Goal: Task Accomplishment & Management: Complete application form

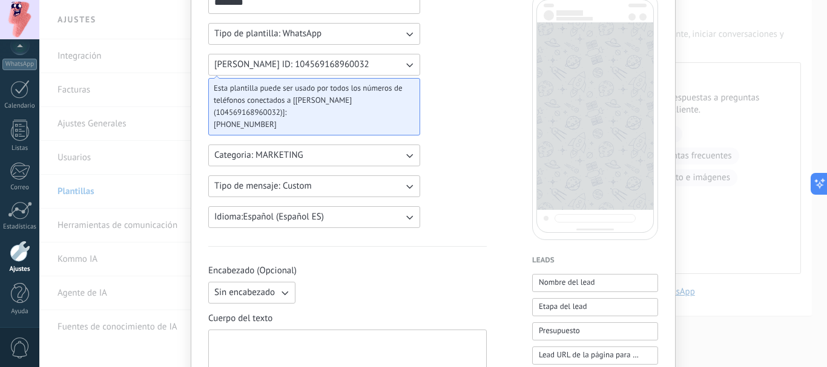
scroll to position [202, 0]
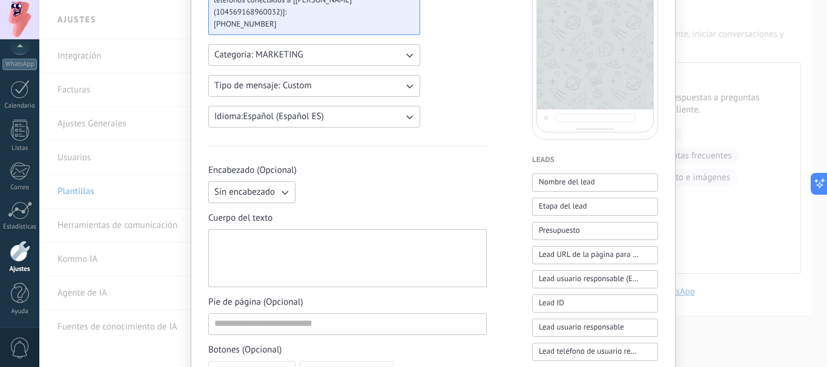
click at [254, 186] on span "Sin encabezado" at bounding box center [244, 192] width 61 height 12
click at [228, 207] on span "Texto" at bounding box center [224, 213] width 21 height 12
click at [330, 186] on input at bounding box center [393, 191] width 185 height 19
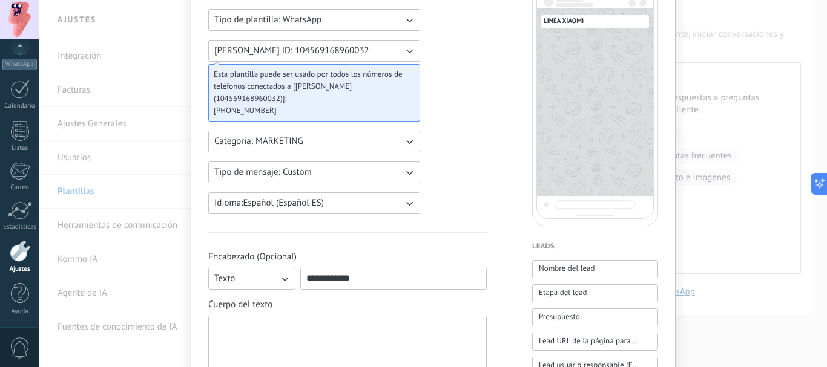
scroll to position [101, 0]
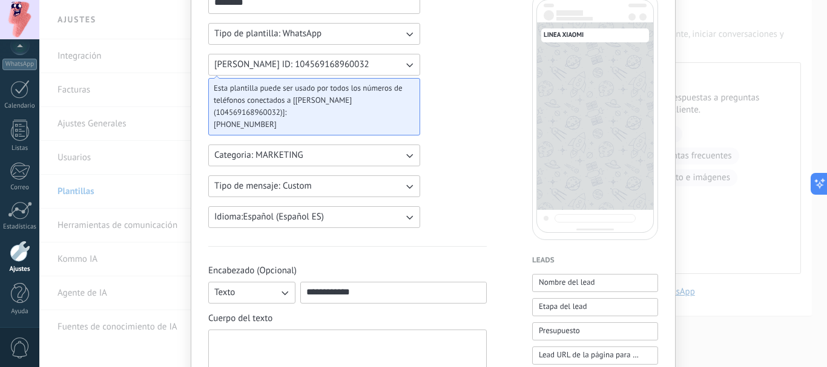
type input "**********"
click at [329, 335] on div at bounding box center [347, 359] width 266 height 48
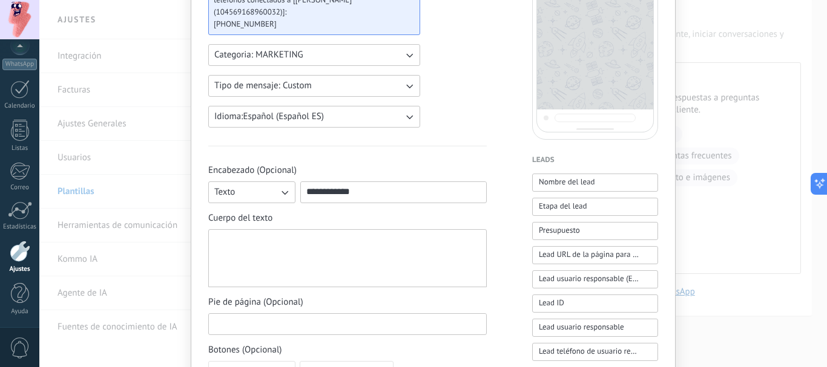
click at [315, 314] on input at bounding box center [347, 323] width 277 height 19
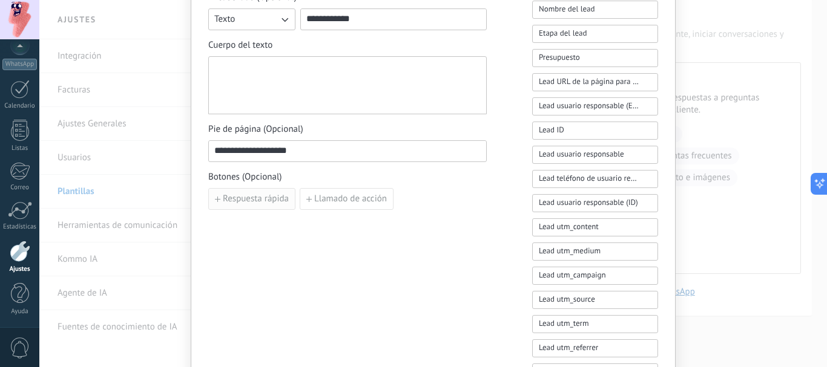
scroll to position [253, 0]
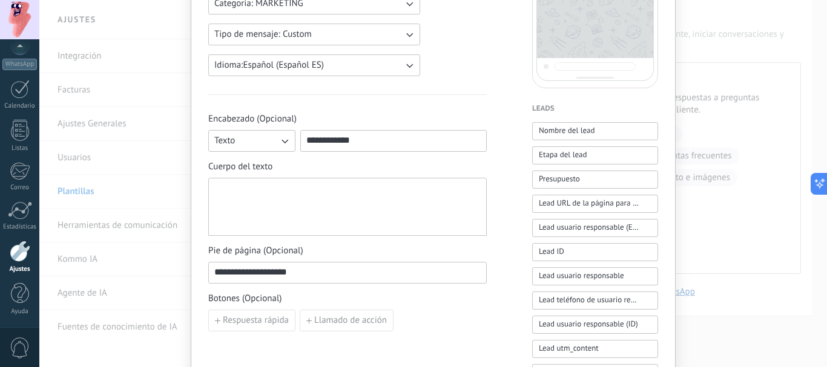
click at [239, 192] on div at bounding box center [347, 207] width 266 height 48
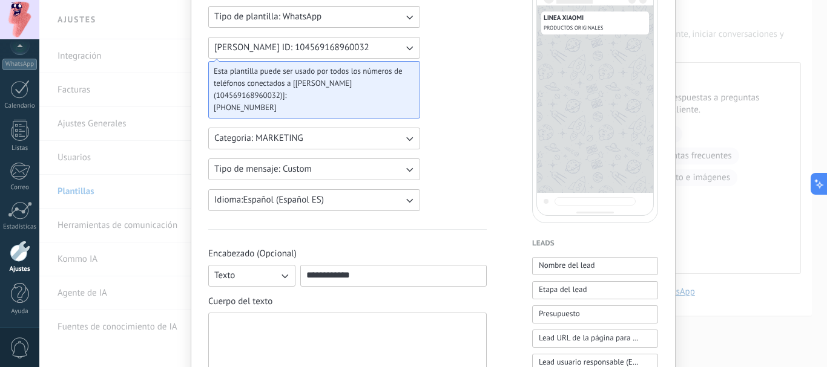
scroll to position [51, 0]
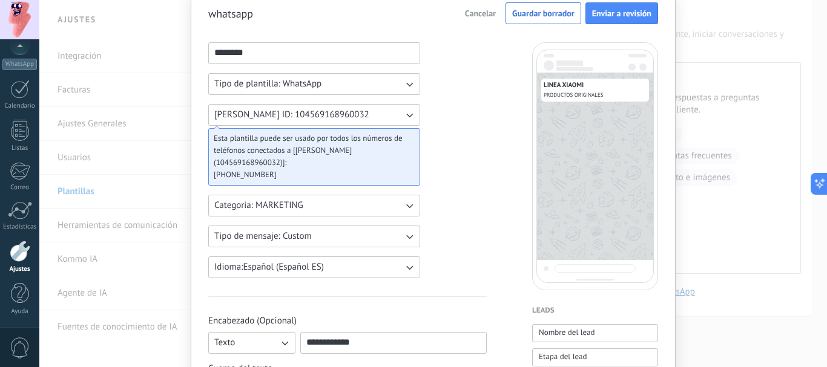
click at [287, 337] on icon "button" at bounding box center [284, 343] width 12 height 12
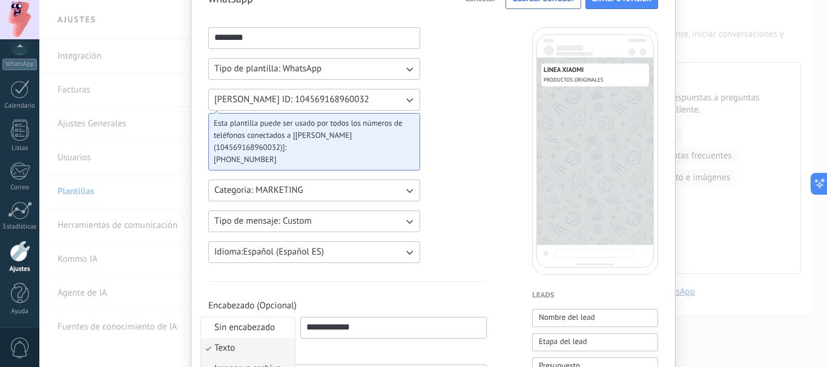
click at [243, 363] on span "Imagen o archivo" at bounding box center [247, 369] width 67 height 12
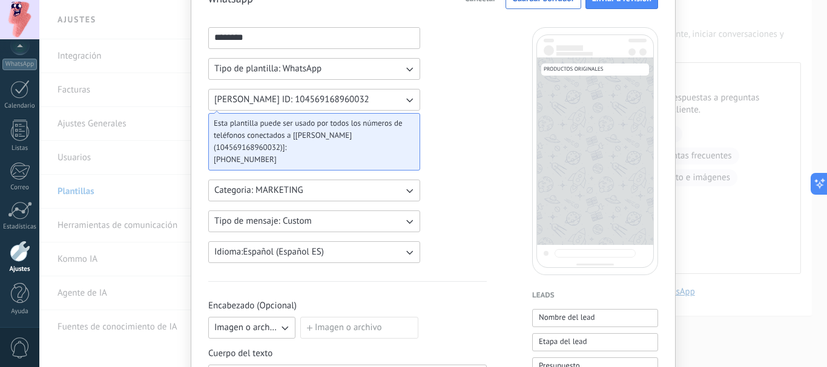
scroll to position [167, 0]
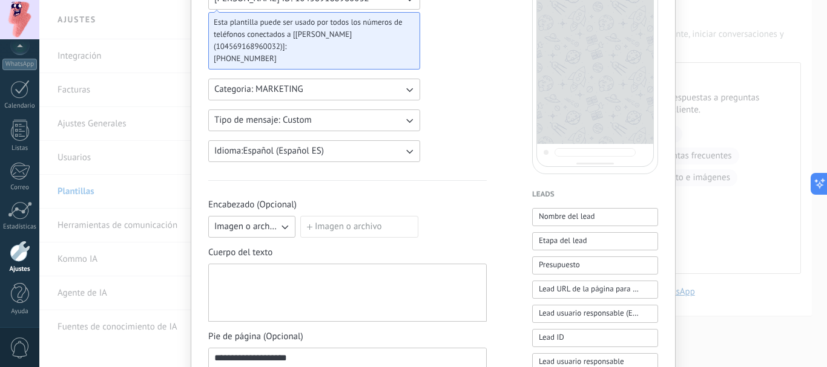
click at [275, 221] on span "Imagen o archivo" at bounding box center [246, 227] width 64 height 12
click at [244, 262] on span "Imagen o archivo" at bounding box center [247, 268] width 67 height 12
click at [321, 217] on label "Imagen o archivo" at bounding box center [359, 227] width 118 height 22
click at [300, 216] on input "Imagen o archivo" at bounding box center [300, 216] width 0 height 0
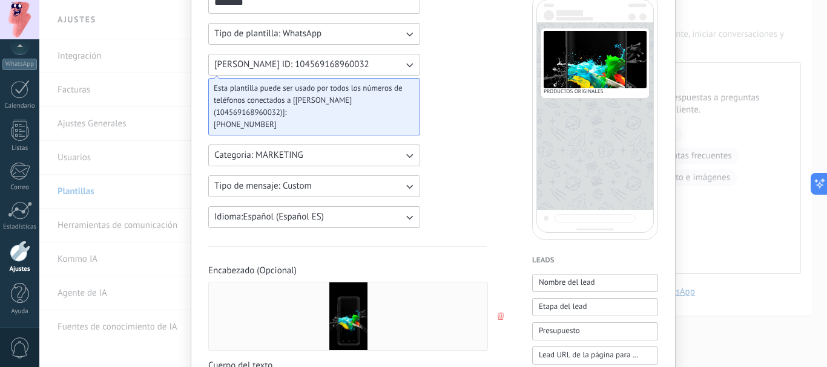
scroll to position [202, 0]
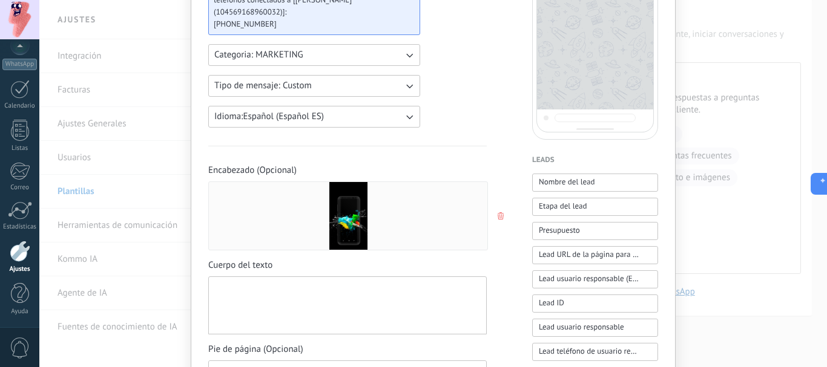
click at [242, 182] on div at bounding box center [348, 216] width 278 height 68
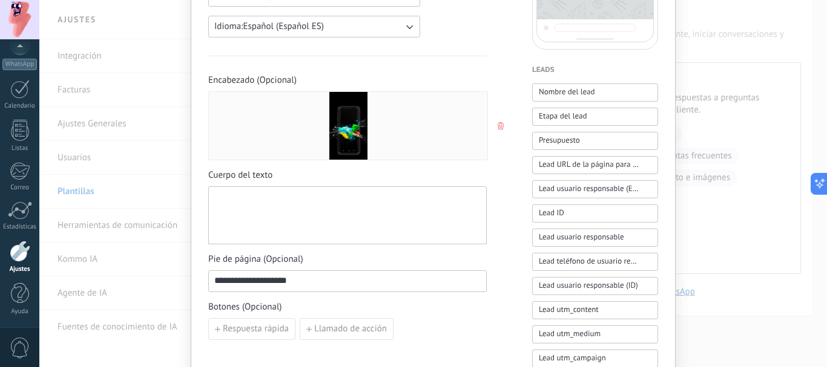
scroll to position [303, 0]
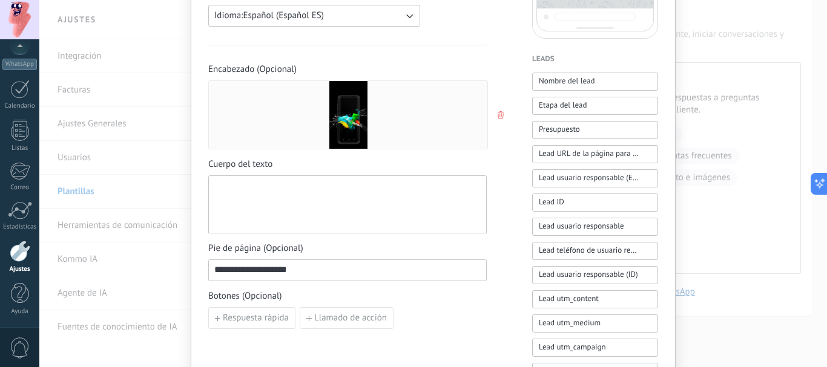
click at [497, 111] on icon "button" at bounding box center [500, 114] width 6 height 7
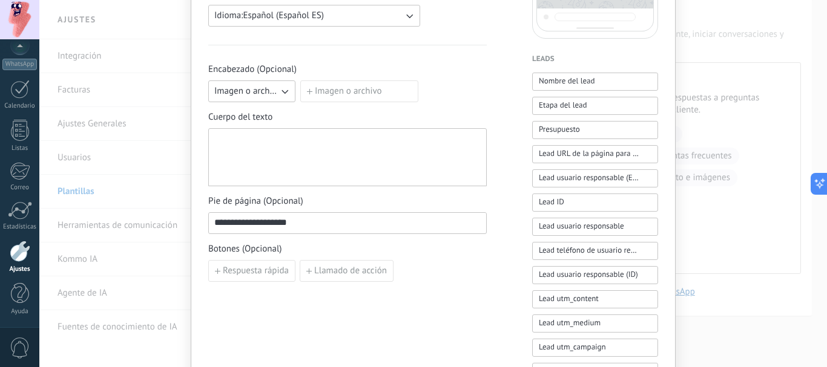
click at [286, 85] on icon "button" at bounding box center [284, 91] width 12 height 12
click at [235, 126] on span "Imagen o archivo" at bounding box center [247, 132] width 67 height 12
click at [327, 80] on label "Imagen o archivo" at bounding box center [359, 91] width 118 height 22
click at [300, 80] on input "Imagen o archivo" at bounding box center [300, 80] width 0 height 0
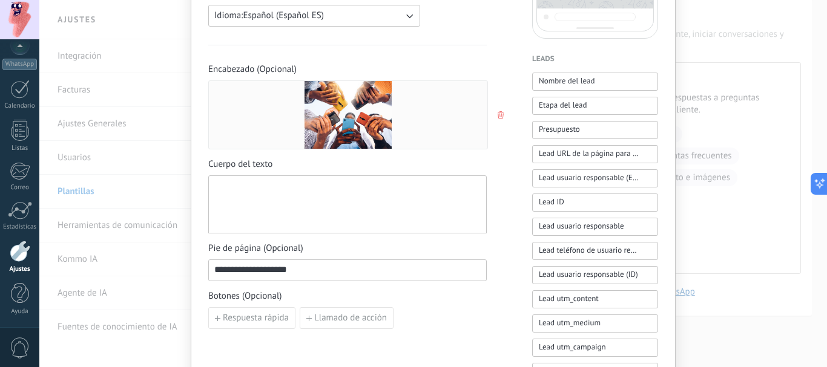
click at [300, 186] on div at bounding box center [347, 205] width 266 height 48
click at [263, 260] on input "**********" at bounding box center [347, 269] width 277 height 19
type input "**********"
click at [257, 195] on div at bounding box center [347, 205] width 266 height 48
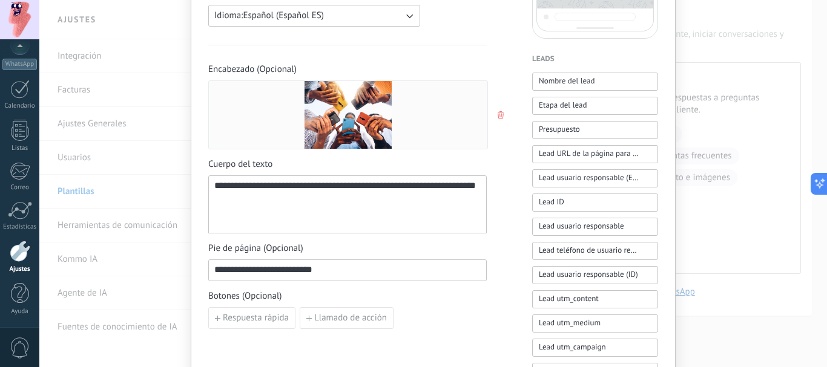
click at [294, 260] on input "**********" at bounding box center [347, 269] width 277 height 19
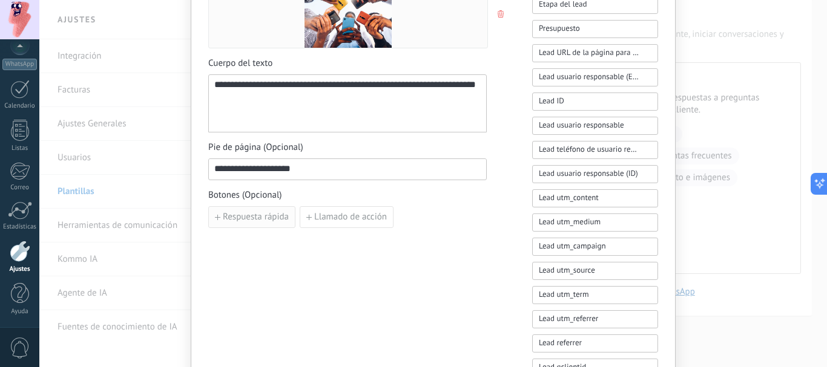
type input "**********"
click at [248, 212] on button "Respuesta rápida" at bounding box center [251, 217] width 87 height 22
click at [248, 207] on input at bounding box center [276, 216] width 135 height 19
type input "**********"
click at [261, 88] on div "**********" at bounding box center [347, 104] width 266 height 48
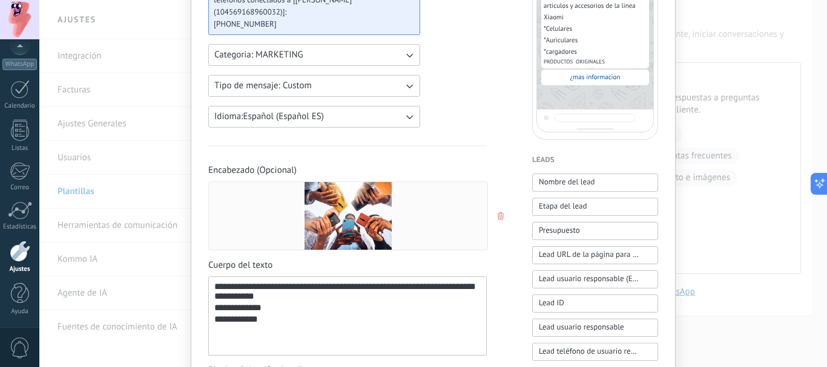
scroll to position [303, 0]
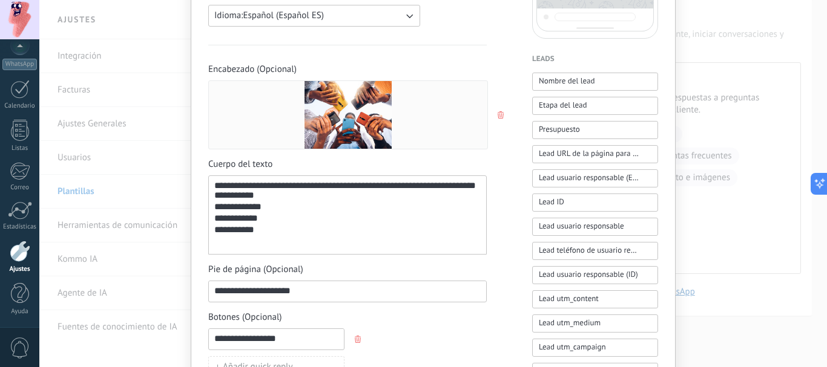
drag, startPoint x: 227, startPoint y: 177, endPoint x: 418, endPoint y: 224, distance: 196.4
click at [417, 225] on div "**********" at bounding box center [347, 219] width 266 height 11
drag, startPoint x: 443, startPoint y: 175, endPoint x: 401, endPoint y: 201, distance: 49.4
drag, startPoint x: 401, startPoint y: 201, endPoint x: 361, endPoint y: 217, distance: 42.6
click at [361, 217] on div "**********" at bounding box center [347, 219] width 266 height 11
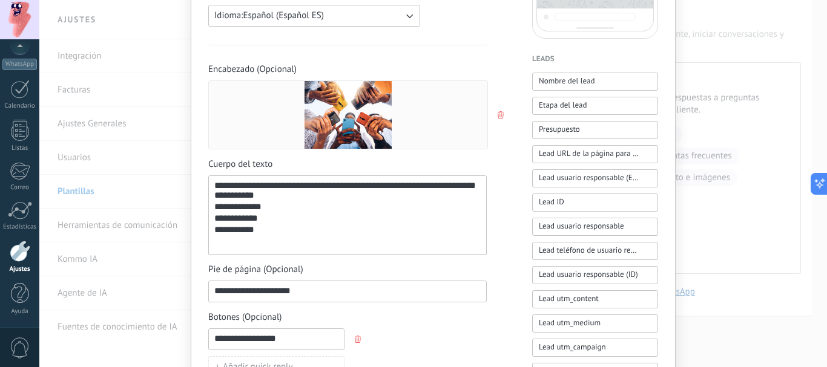
click at [269, 188] on div "**********" at bounding box center [347, 215] width 266 height 69
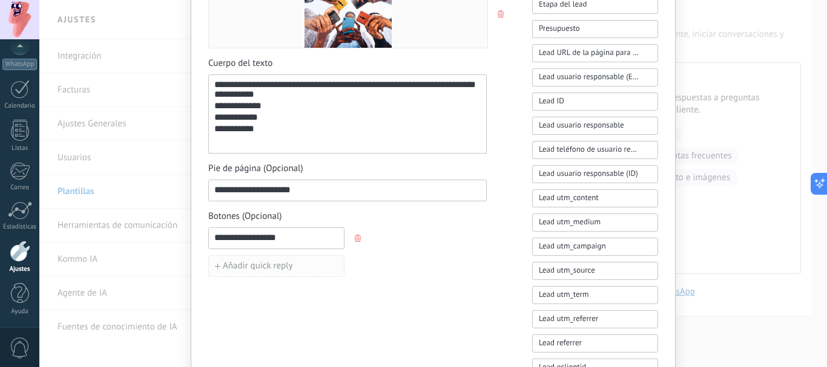
click at [229, 262] on span "Añadir quick reply" at bounding box center [258, 266] width 70 height 8
click at [246, 256] on input at bounding box center [276, 265] width 135 height 19
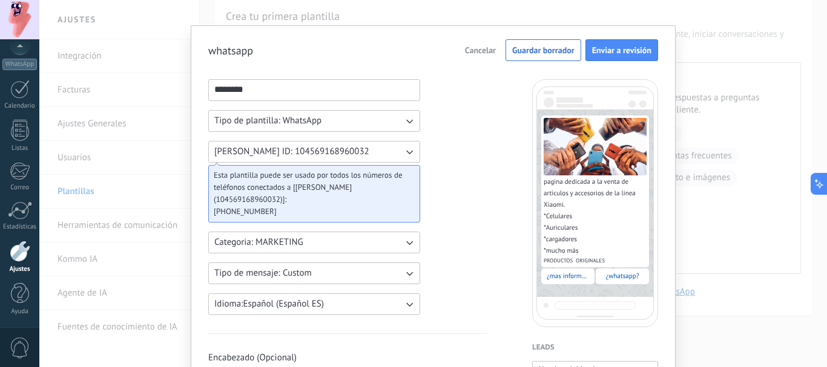
scroll to position [0, 0]
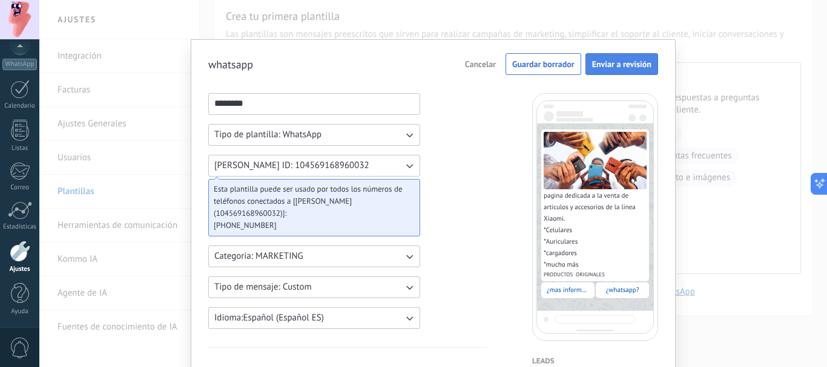
type input "**********"
click at [615, 66] on span "Enviar a revisión" at bounding box center [621, 64] width 59 height 8
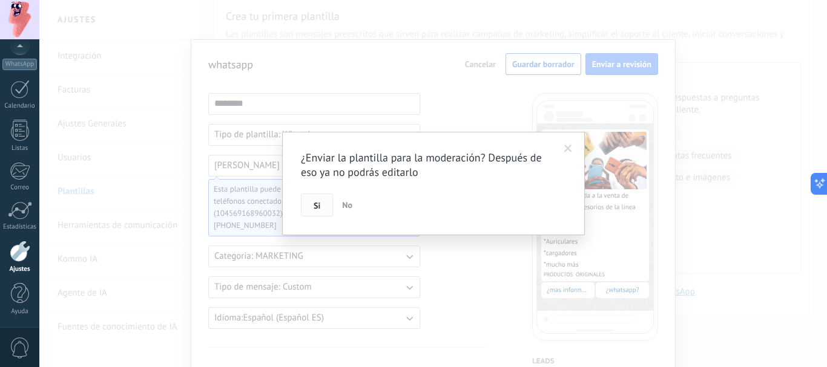
click at [319, 209] on span "Si" at bounding box center [316, 206] width 7 height 8
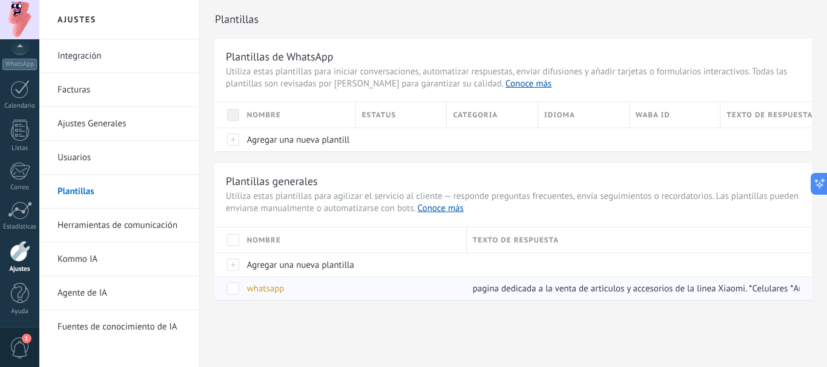
click at [237, 290] on span at bounding box center [233, 289] width 12 height 12
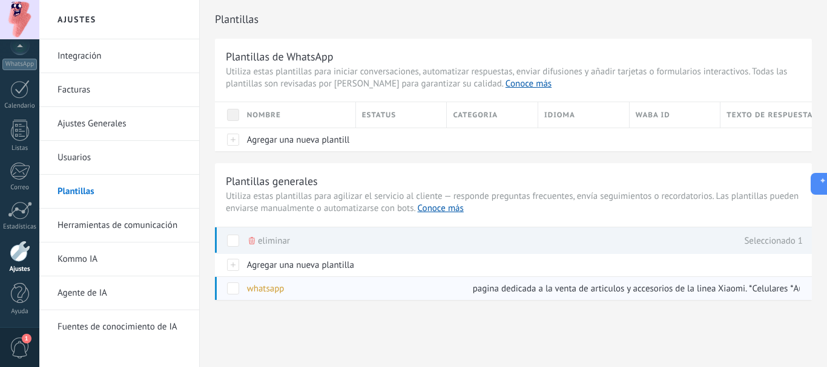
click at [233, 290] on span at bounding box center [233, 289] width 12 height 12
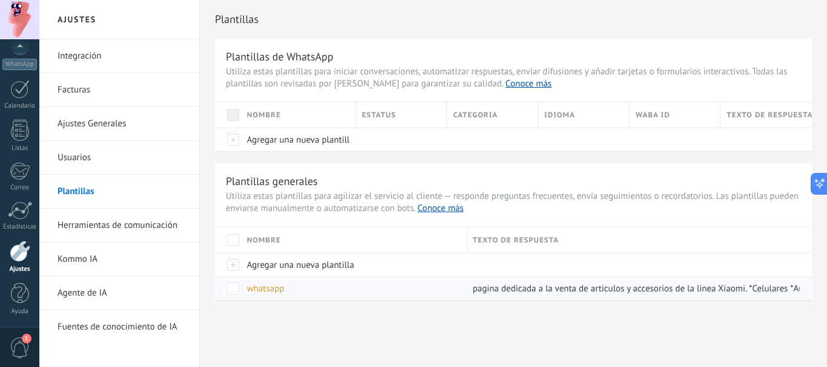
drag, startPoint x: 253, startPoint y: 272, endPoint x: 272, endPoint y: 287, distance: 25.0
click at [244, 272] on div "Nombre Texto de respuesta Agregar una nueva plantilla whatsapp pagina dedicada …" at bounding box center [513, 264] width 597 height 73
drag, startPoint x: 372, startPoint y: 317, endPoint x: 310, endPoint y: 318, distance: 62.3
click at [310, 318] on div "Plantillas Plantillas de WhatsApp Utiliza estas plantillas para iniciar convers…" at bounding box center [513, 176] width 627 height 352
click at [231, 143] on div at bounding box center [228, 140] width 26 height 24
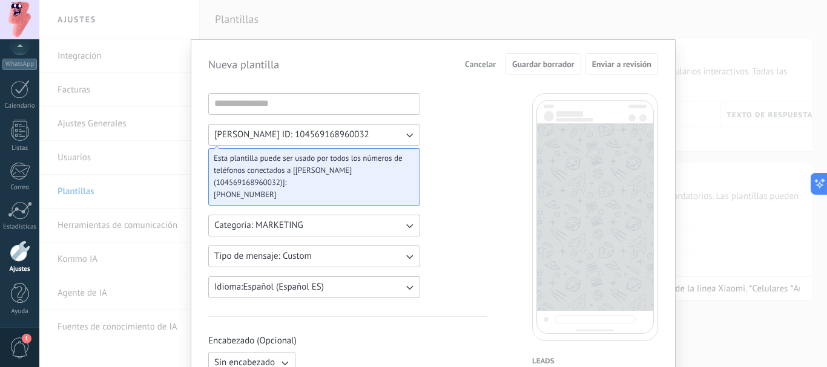
click at [666, 28] on div "Nueva plantilla Cancelar Guardar borrador Enviar a revisión [PERSON_NAME] WABA …" at bounding box center [432, 183] width 787 height 367
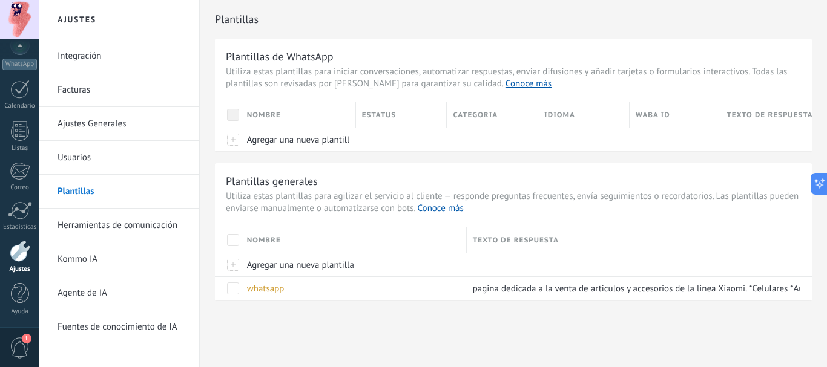
click at [83, 54] on link "Integración" at bounding box center [122, 56] width 130 height 34
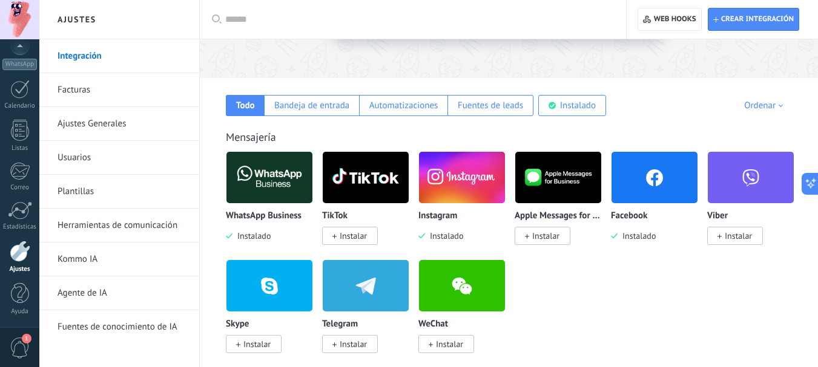
scroll to position [202, 0]
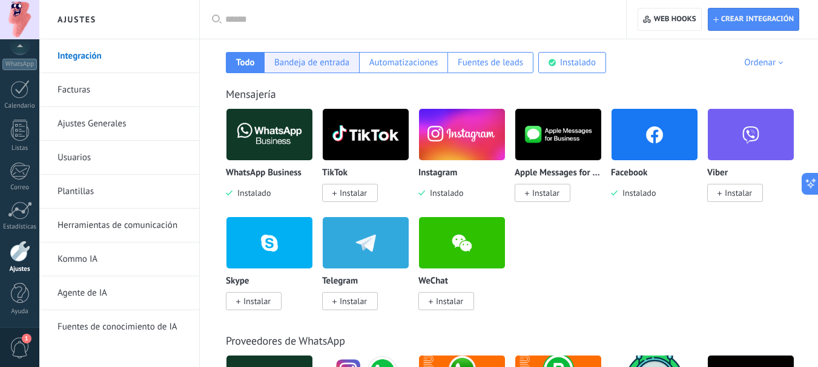
click at [336, 65] on div "Bandeja de entrada" at bounding box center [311, 62] width 75 height 11
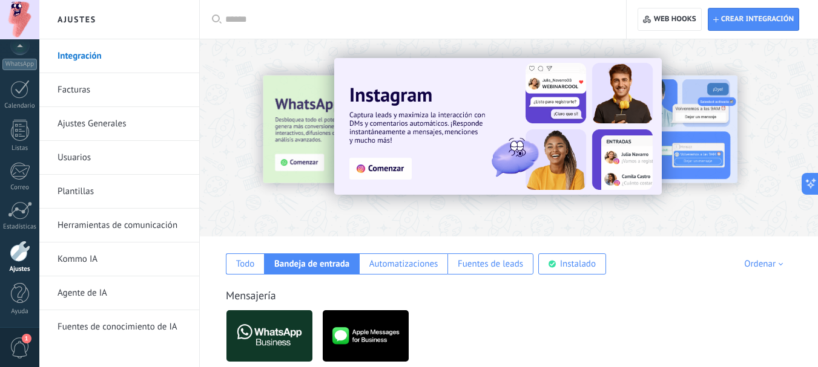
scroll to position [101, 0]
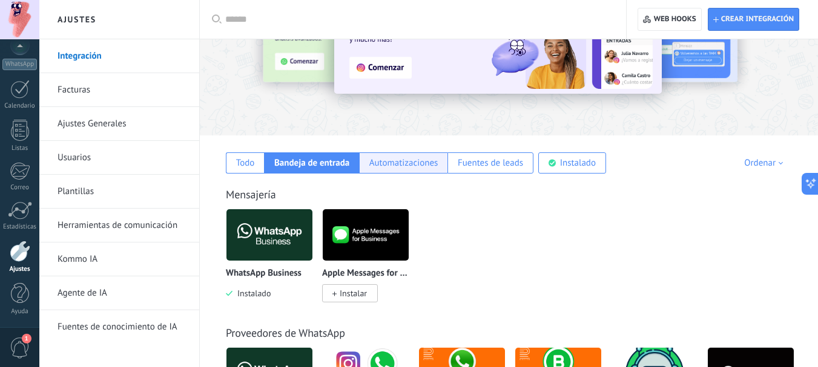
click at [431, 168] on div "Automatizaciones" at bounding box center [403, 162] width 69 height 11
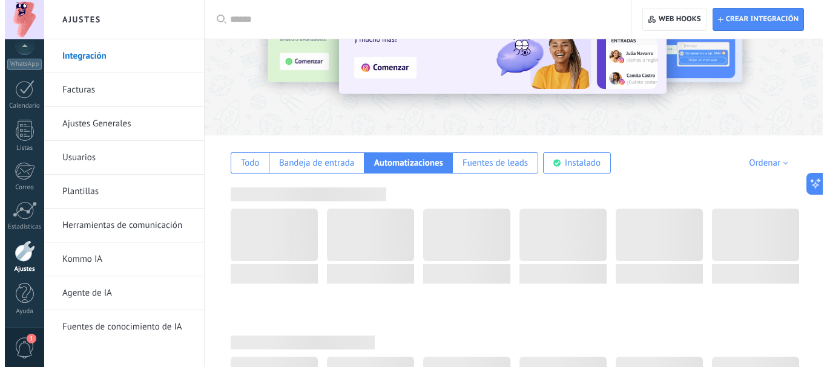
scroll to position [202, 0]
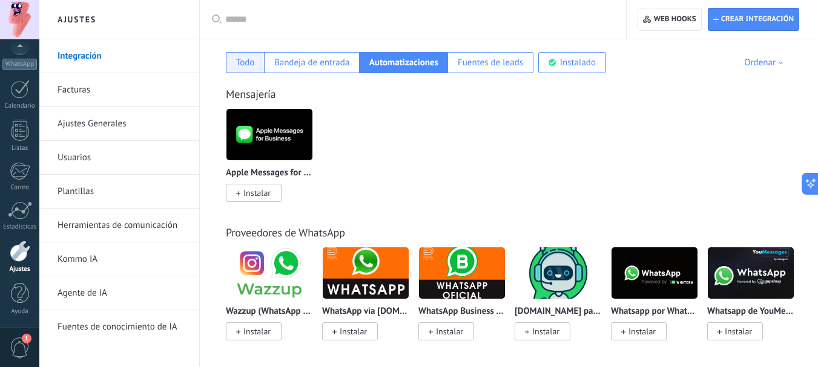
click at [249, 58] on div "Todo" at bounding box center [245, 62] width 19 height 11
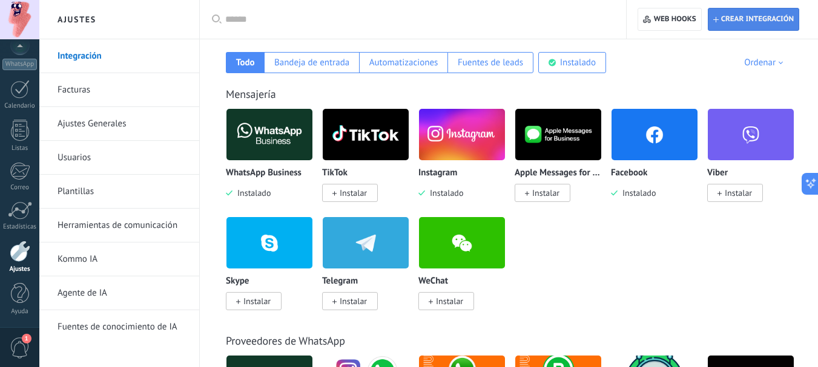
click at [732, 18] on span "Crear integración" at bounding box center [757, 20] width 73 height 10
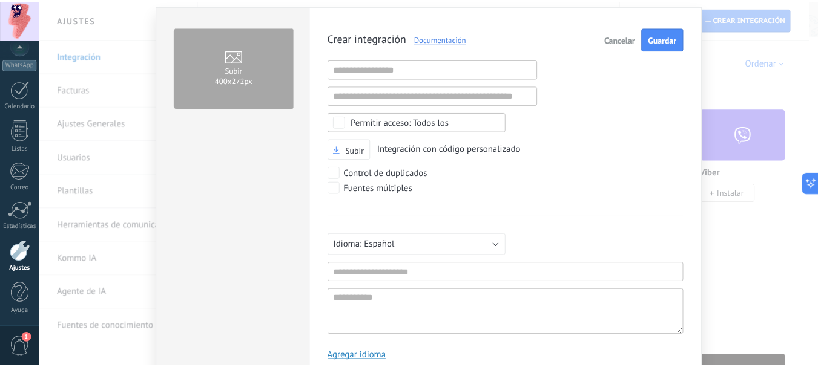
scroll to position [0, 0]
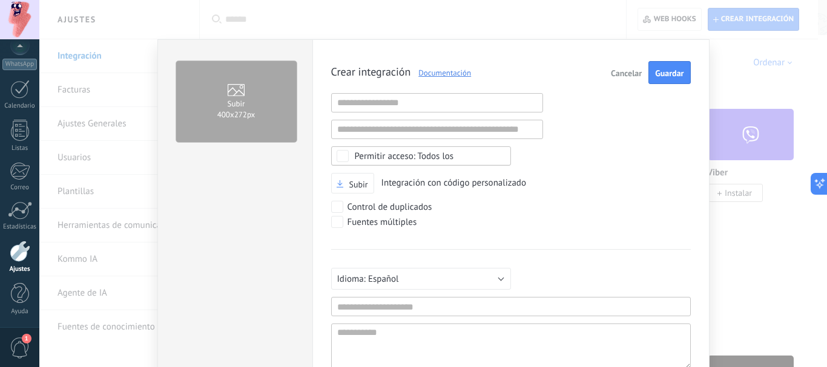
click at [628, 74] on span "Cancelar" at bounding box center [626, 73] width 31 height 8
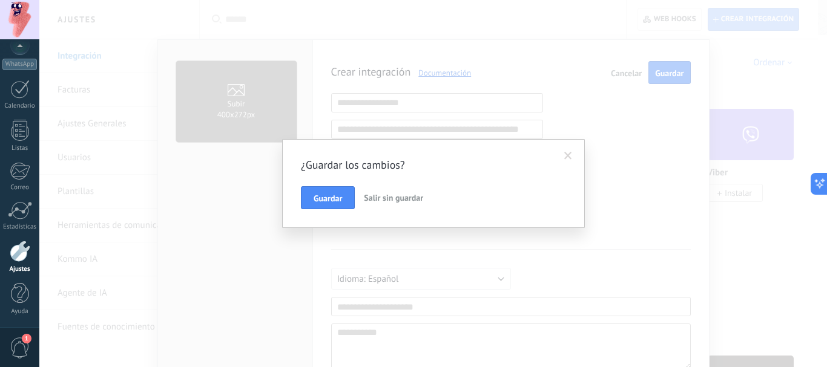
click at [373, 200] on span "Salir sin guardar" at bounding box center [393, 197] width 59 height 11
